Goal: Information Seeking & Learning: Learn about a topic

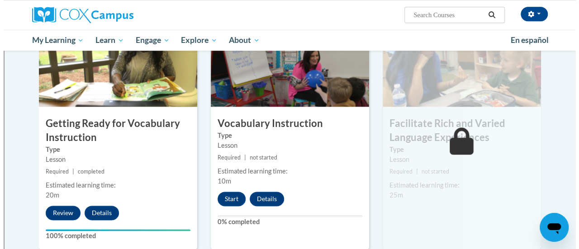
scroll to position [474, 0]
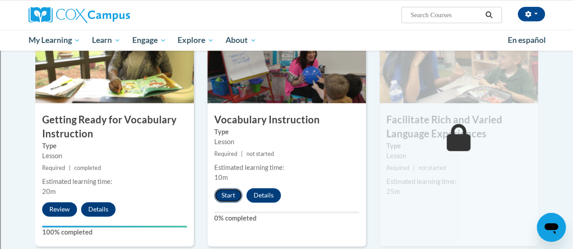
click at [225, 198] on button "Start" at bounding box center [228, 195] width 28 height 14
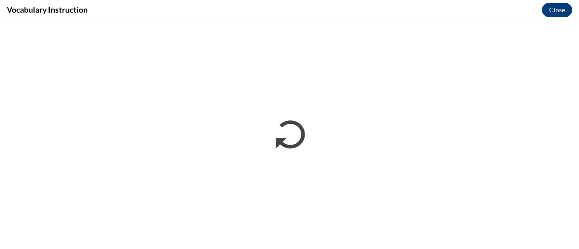
scroll to position [0, 0]
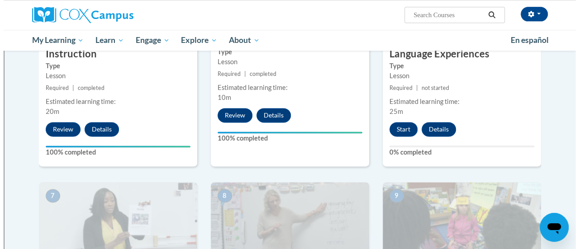
scroll to position [553, 0]
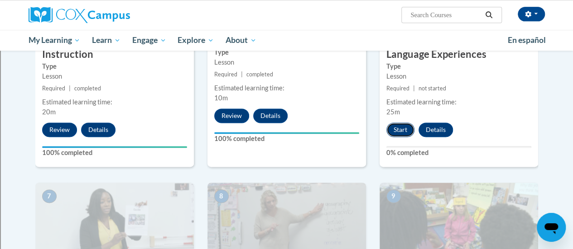
click at [399, 130] on button "Start" at bounding box center [400, 130] width 28 height 14
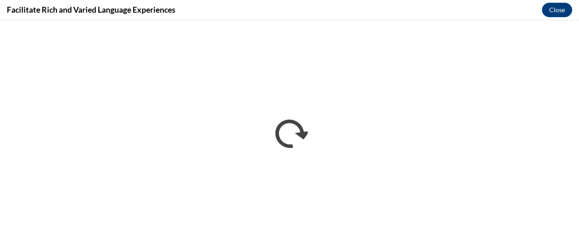
scroll to position [0, 0]
